Goal: Transaction & Acquisition: Purchase product/service

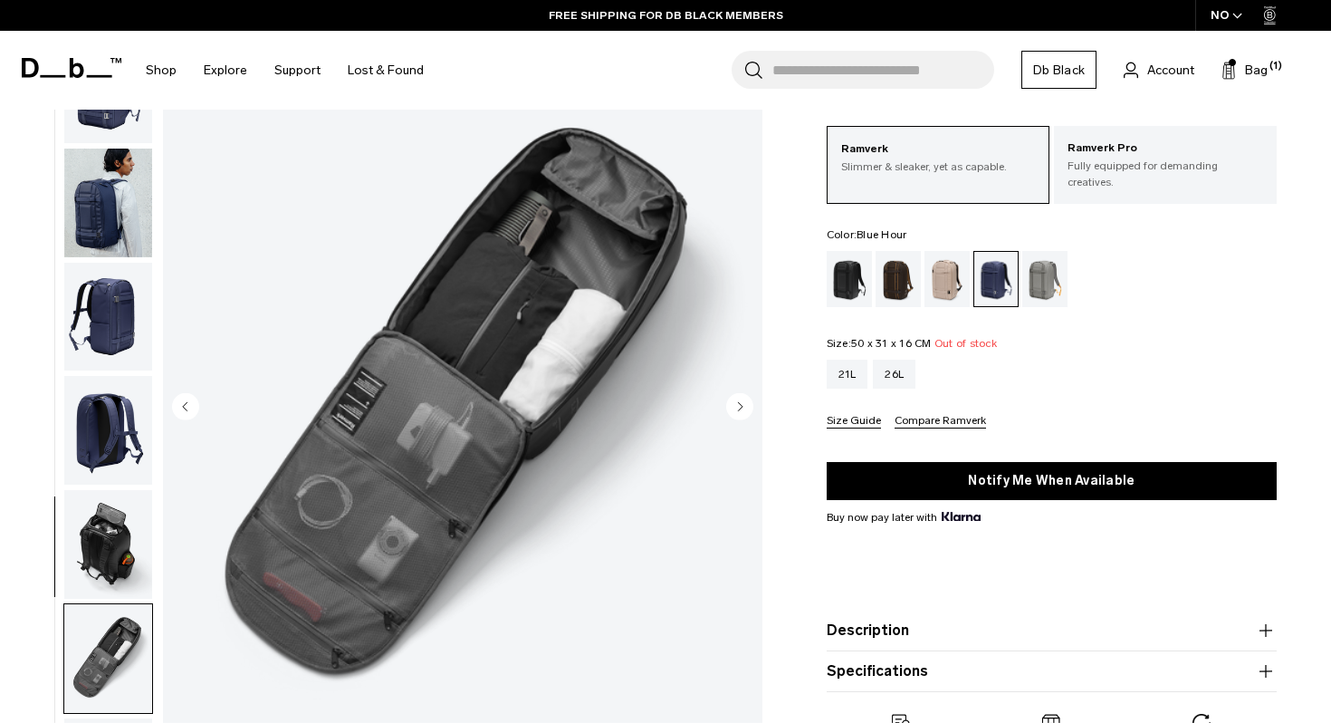
scroll to position [159, 0]
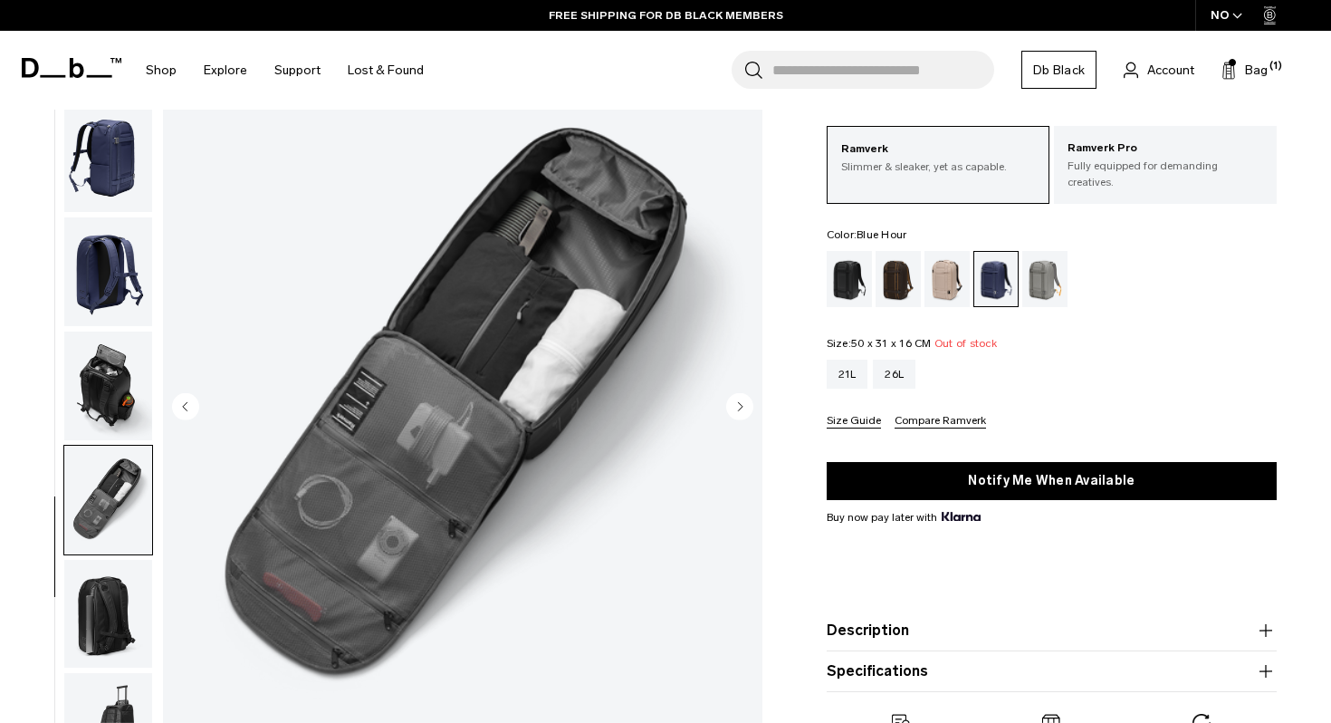
click at [975, 341] on span "Out of stock" at bounding box center [966, 343] width 62 height 13
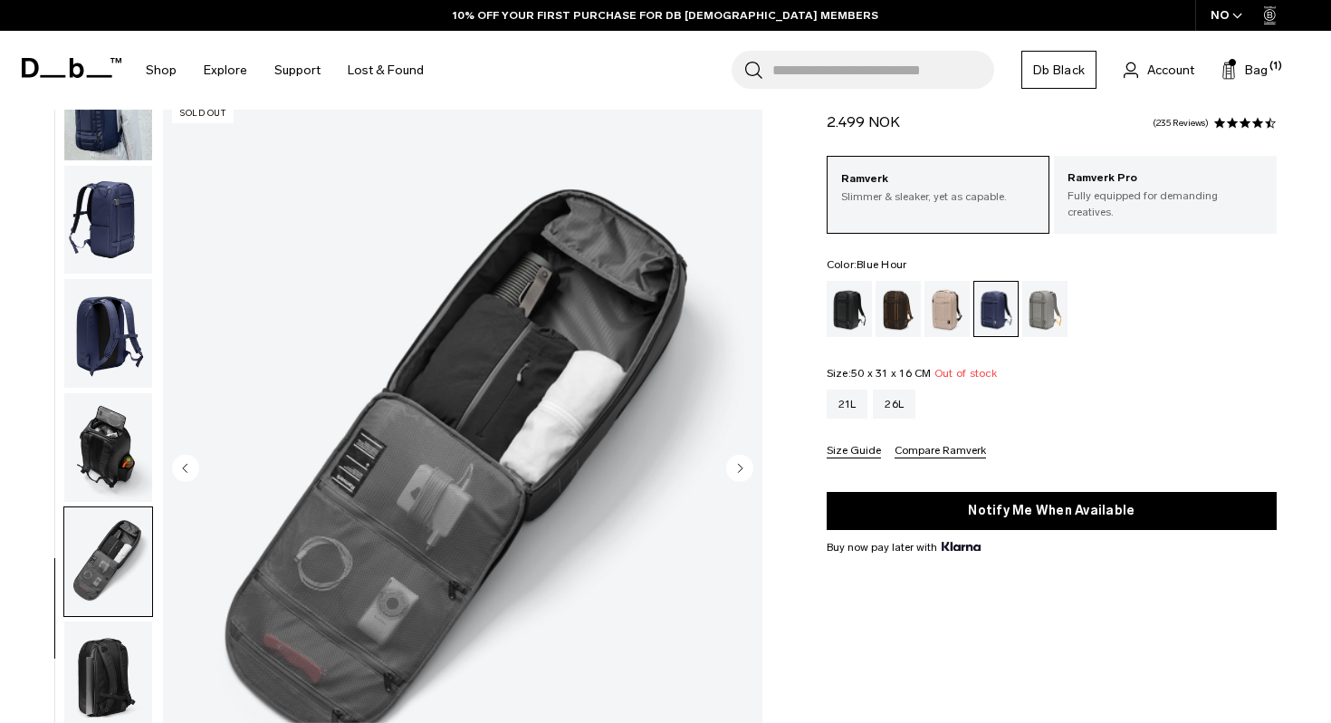
scroll to position [0, 0]
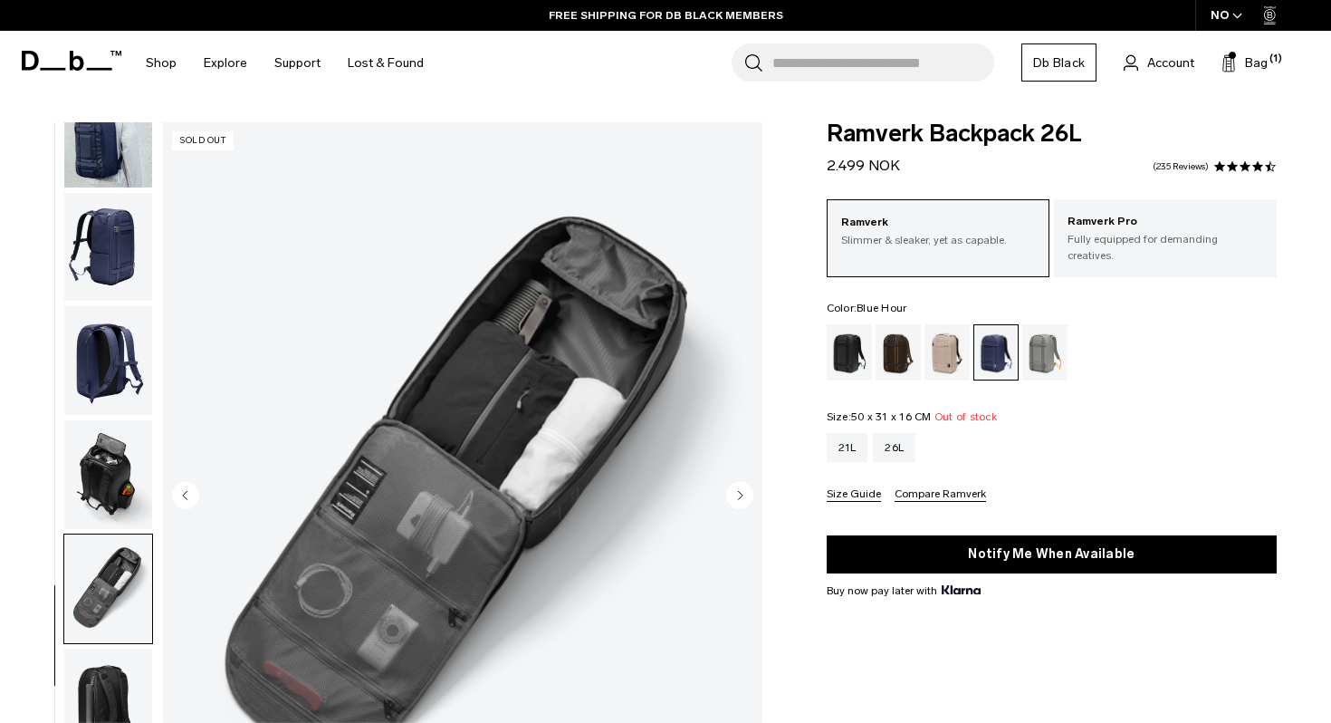
click at [735, 497] on circle "Next slide" at bounding box center [739, 494] width 27 height 27
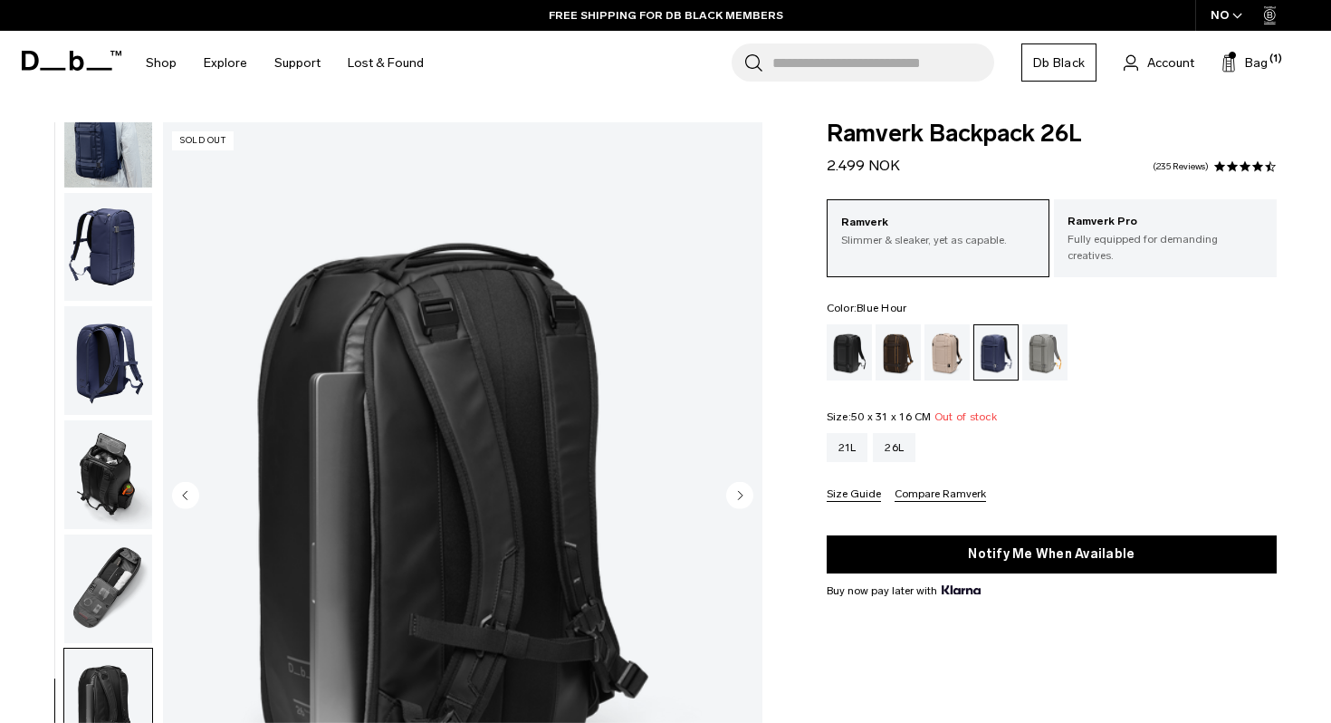
click at [735, 497] on circle "Next slide" at bounding box center [739, 494] width 27 height 27
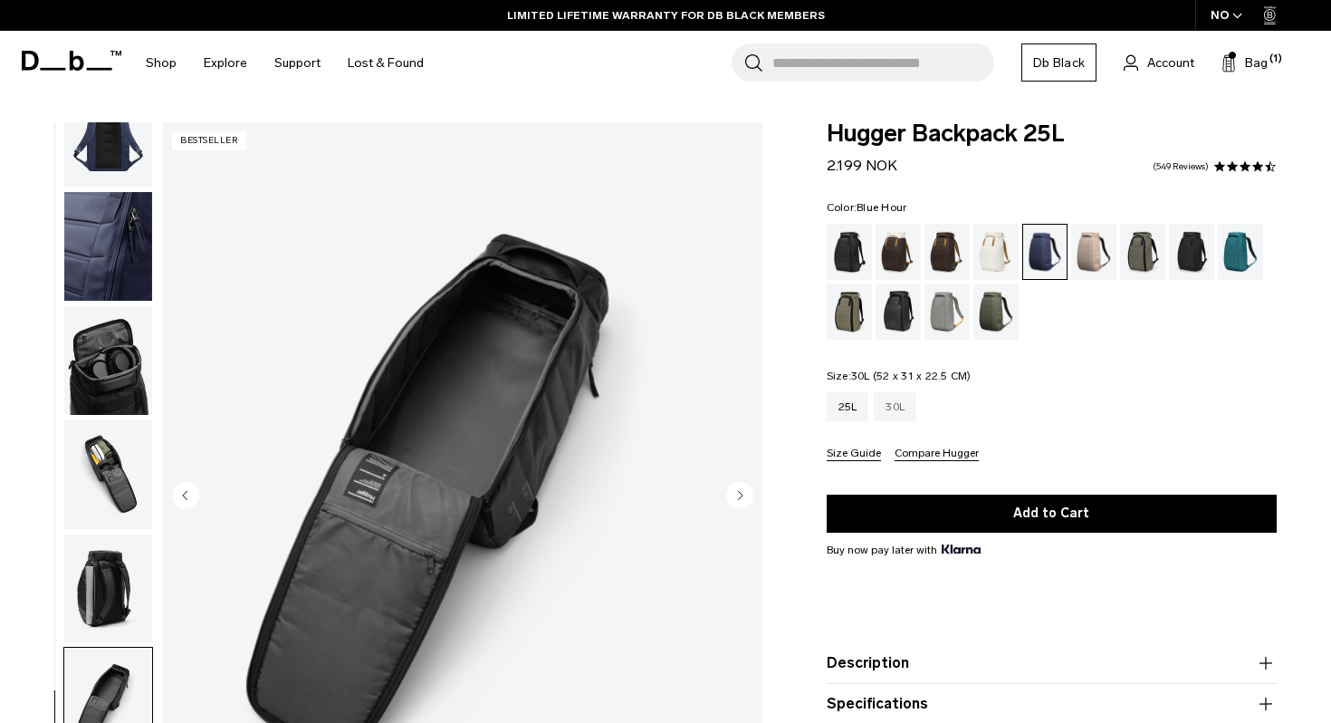
click at [886, 400] on div "30L" at bounding box center [895, 406] width 43 height 29
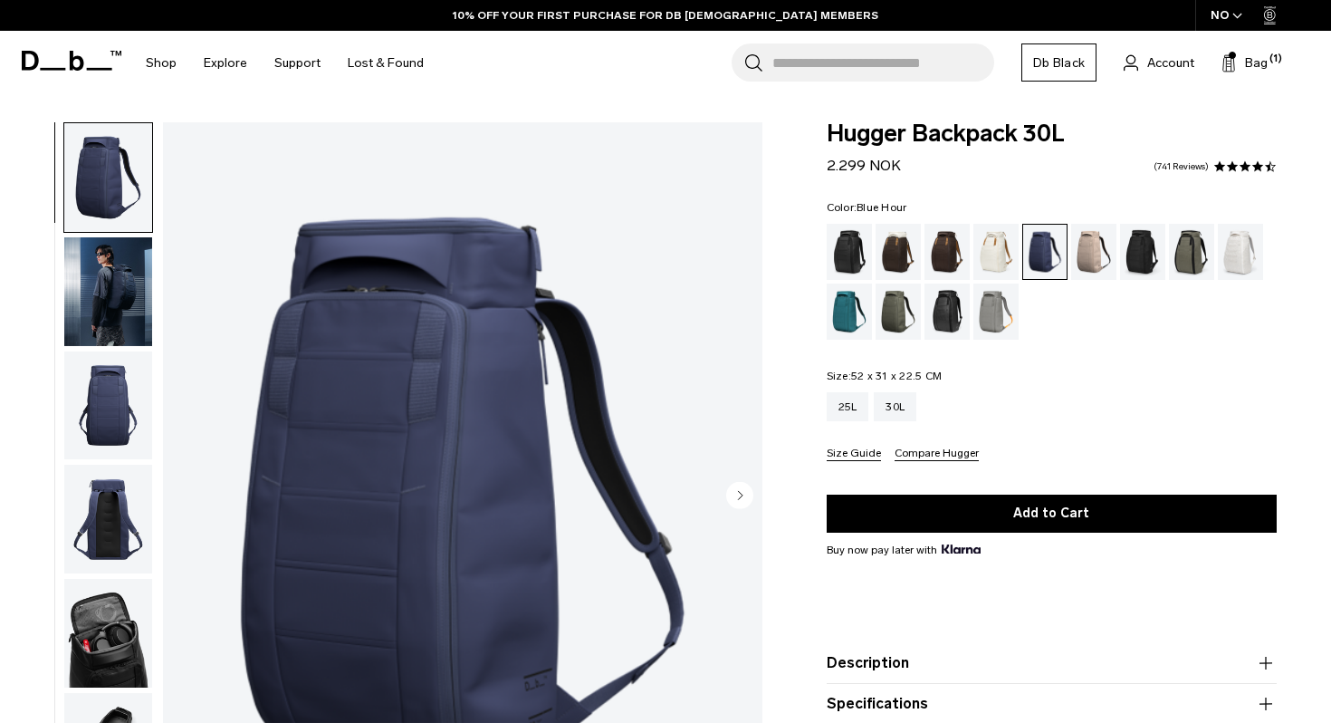
scroll to position [258, 0]
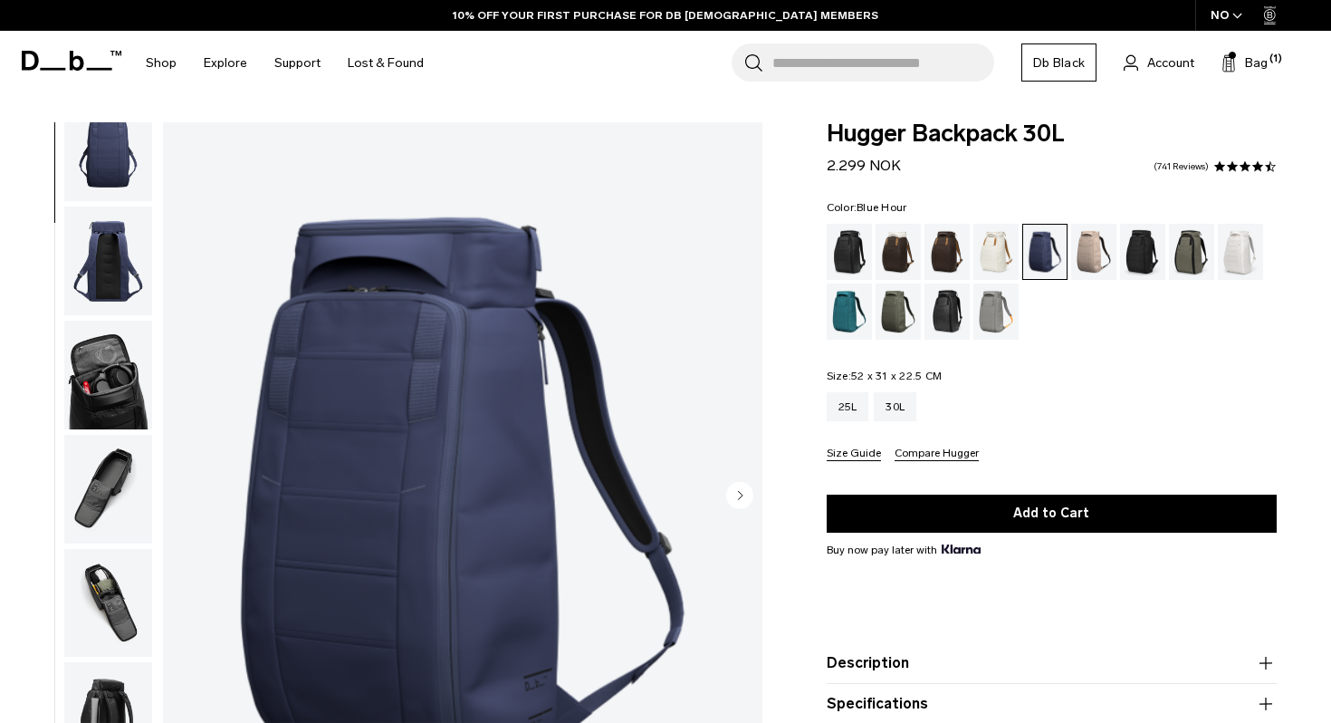
click at [119, 492] on img "button" at bounding box center [108, 489] width 88 height 109
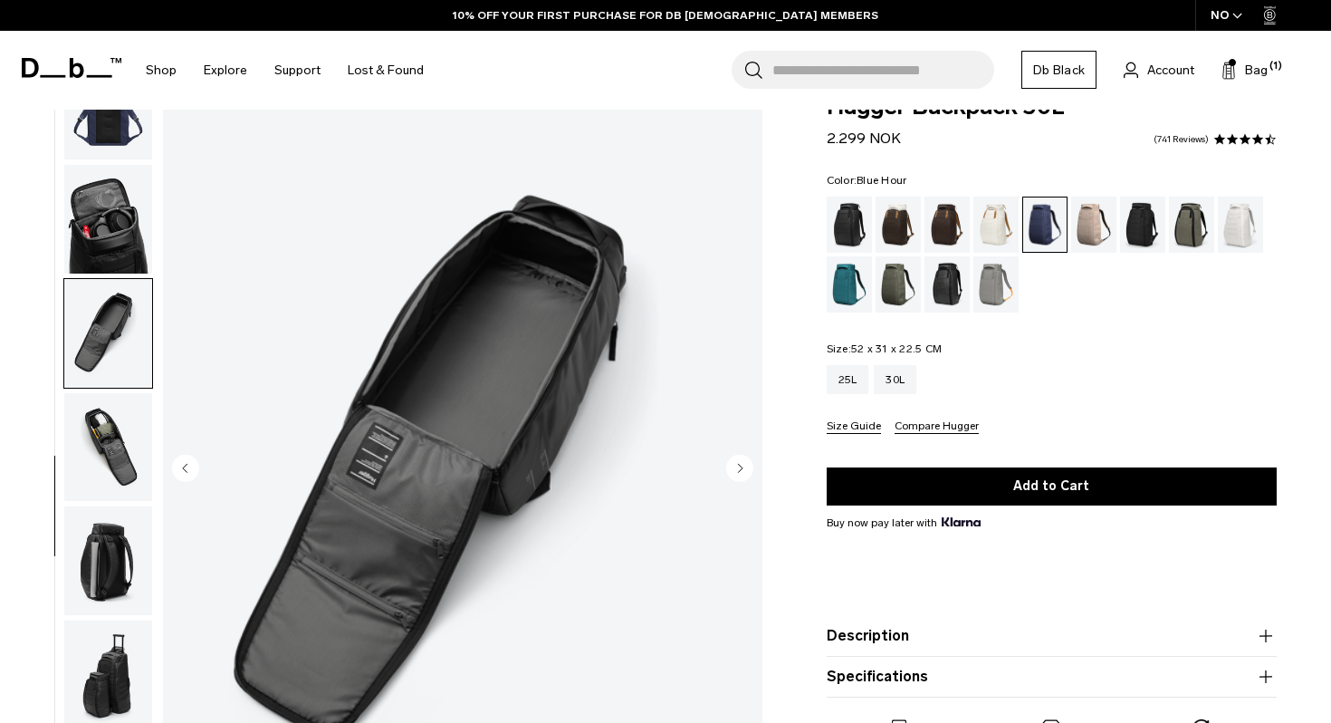
scroll to position [0, 0]
